Goal: Information Seeking & Learning: Compare options

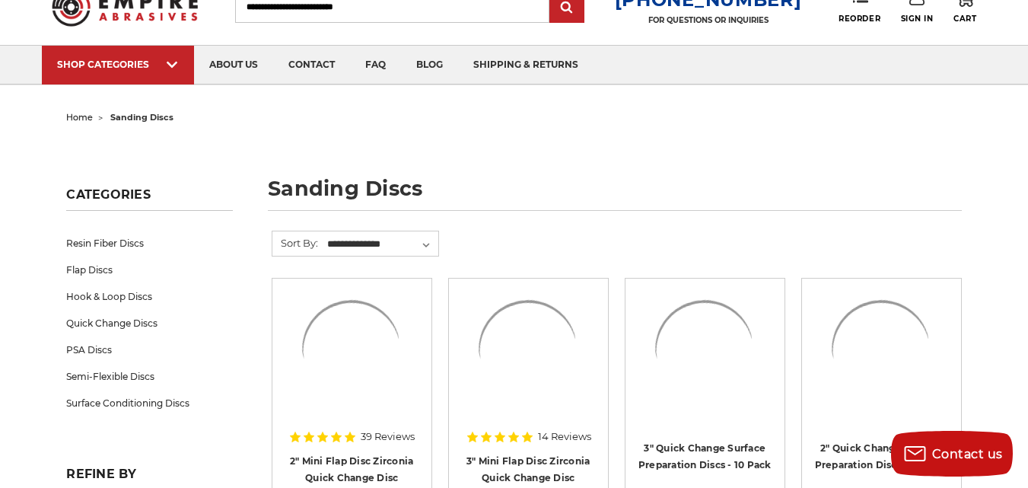
scroll to position [120, 0]
